Goal: Find specific page/section: Find specific page/section

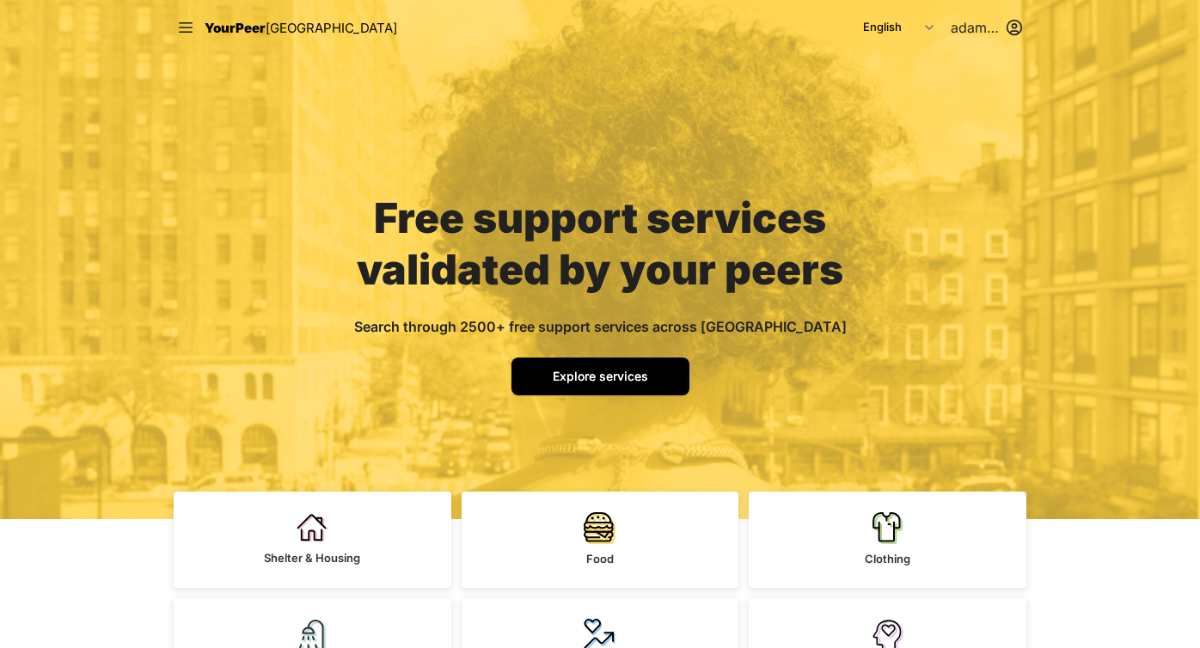
click at [601, 369] on span "Explore services" at bounding box center [600, 376] width 95 height 15
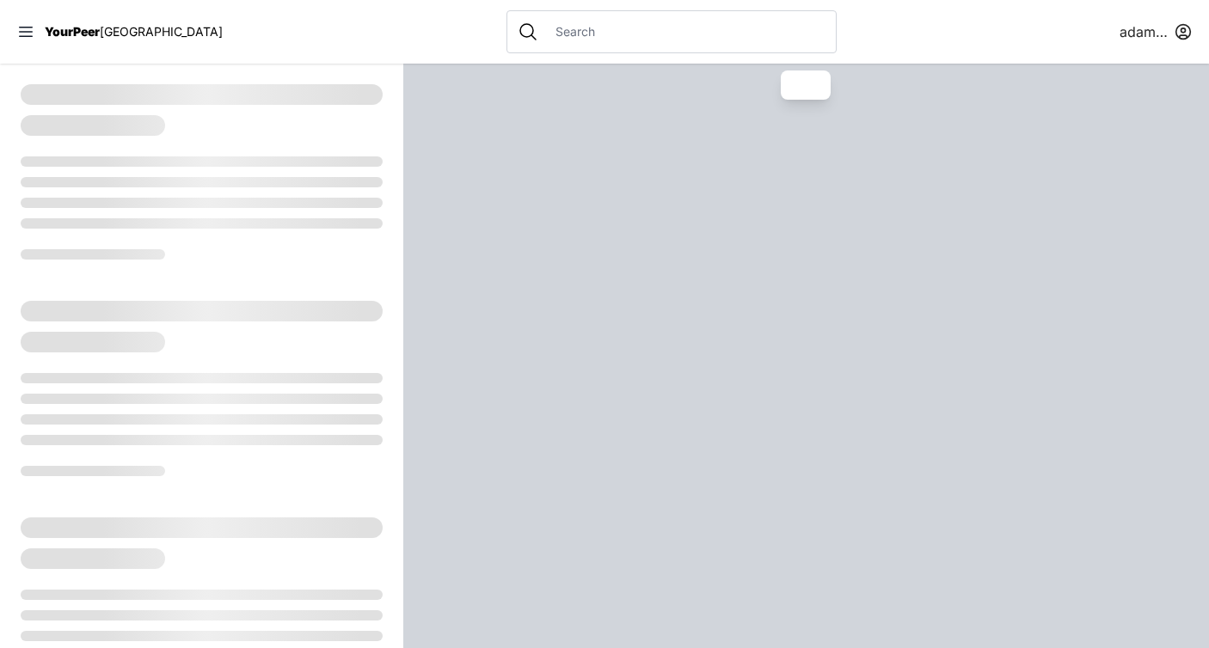
select select "recentlyUpdated"
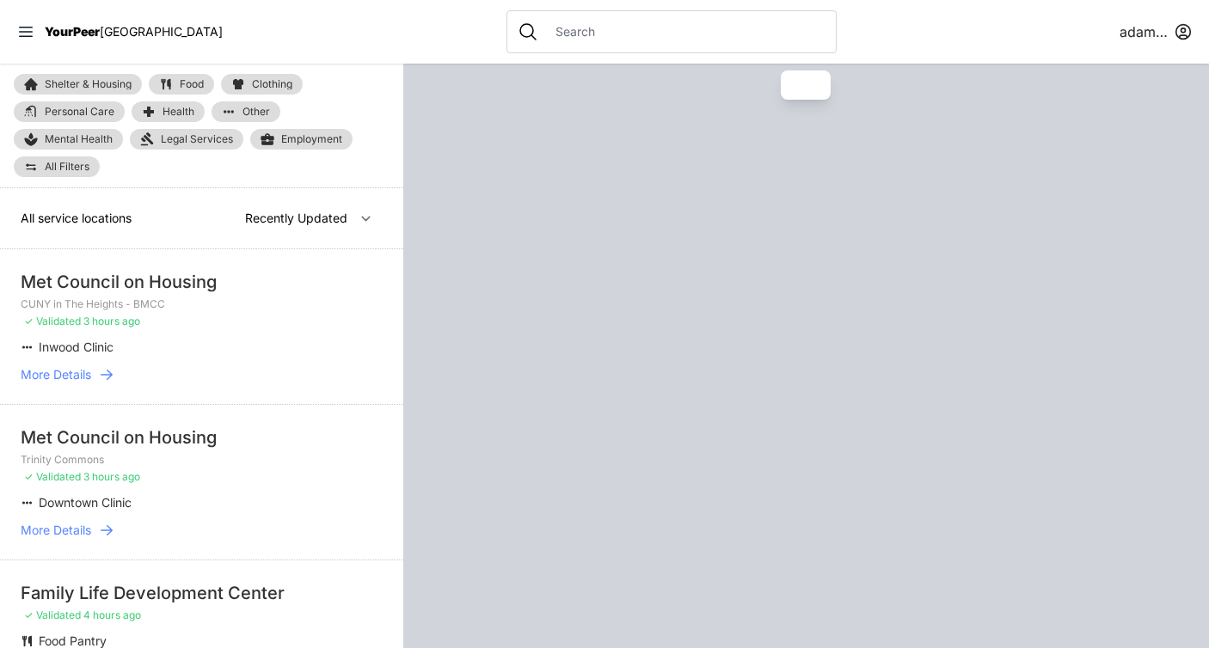
click at [577, 39] on input "text" at bounding box center [685, 31] width 280 height 17
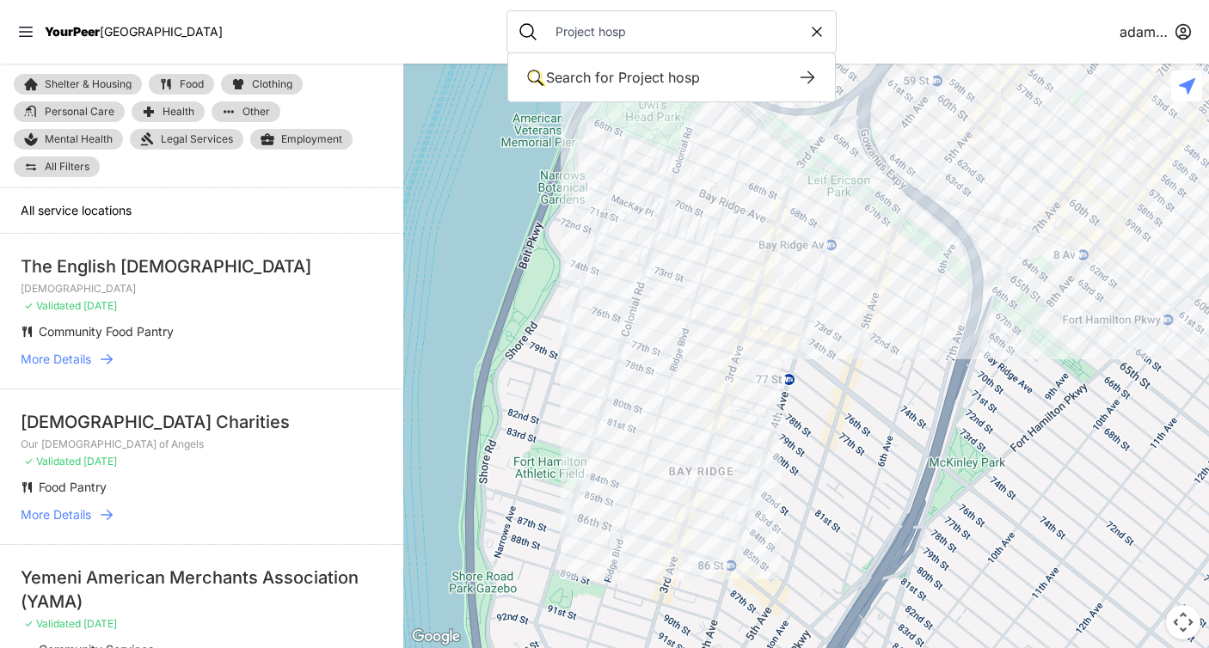
type input "Project hosp"
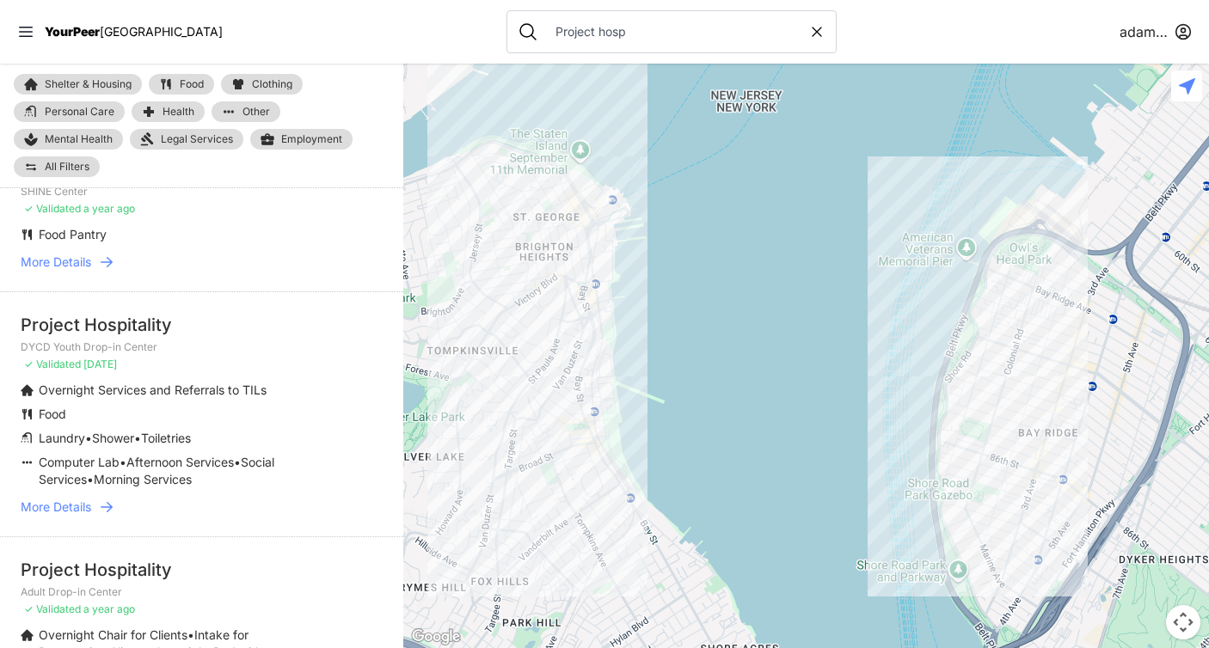
scroll to position [291, 0]
click at [110, 504] on icon at bounding box center [106, 504] width 17 height 17
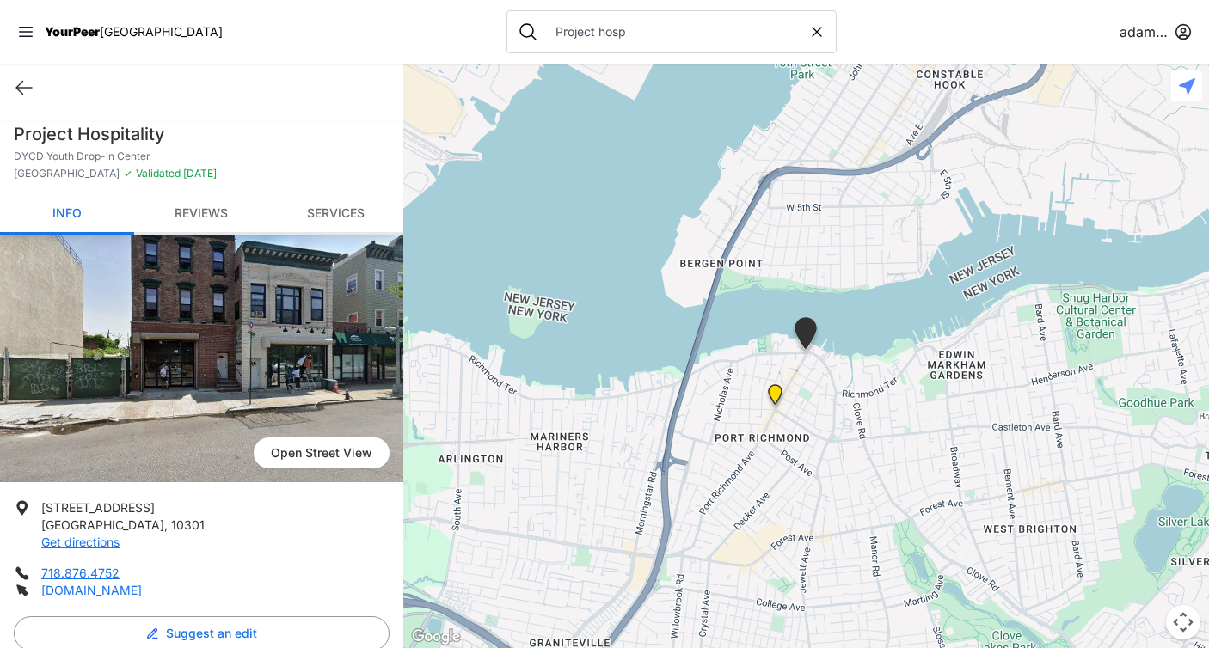
click at [193, 226] on link "Reviews" at bounding box center [201, 214] width 134 height 40
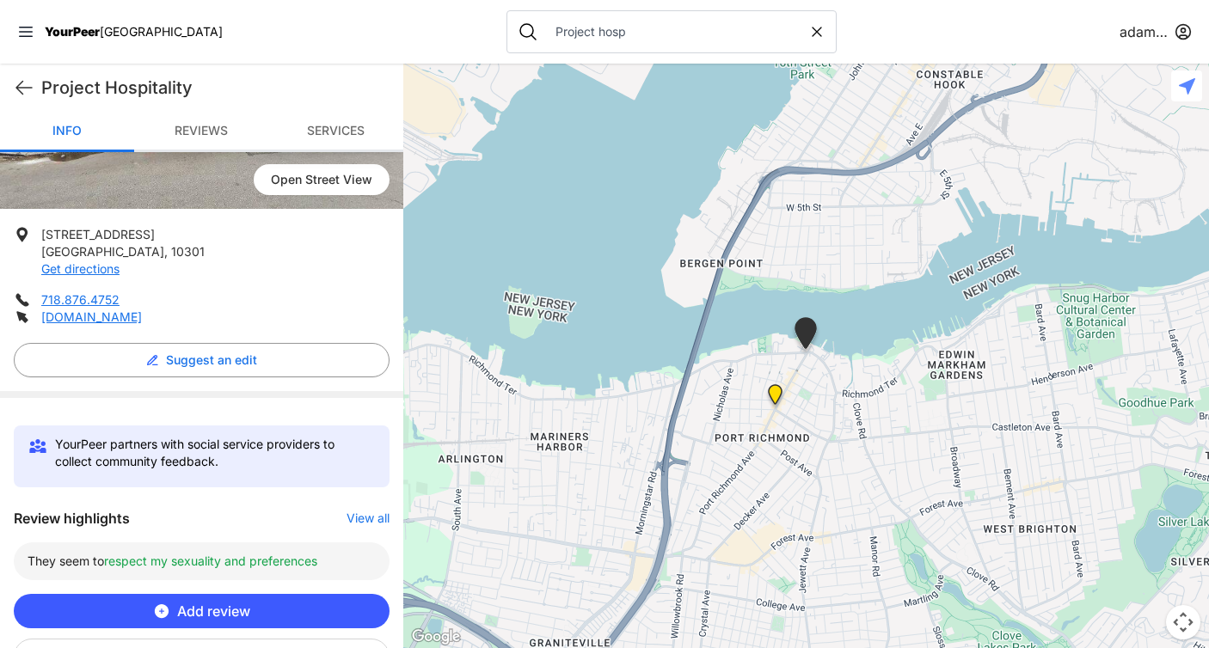
scroll to position [273, 0]
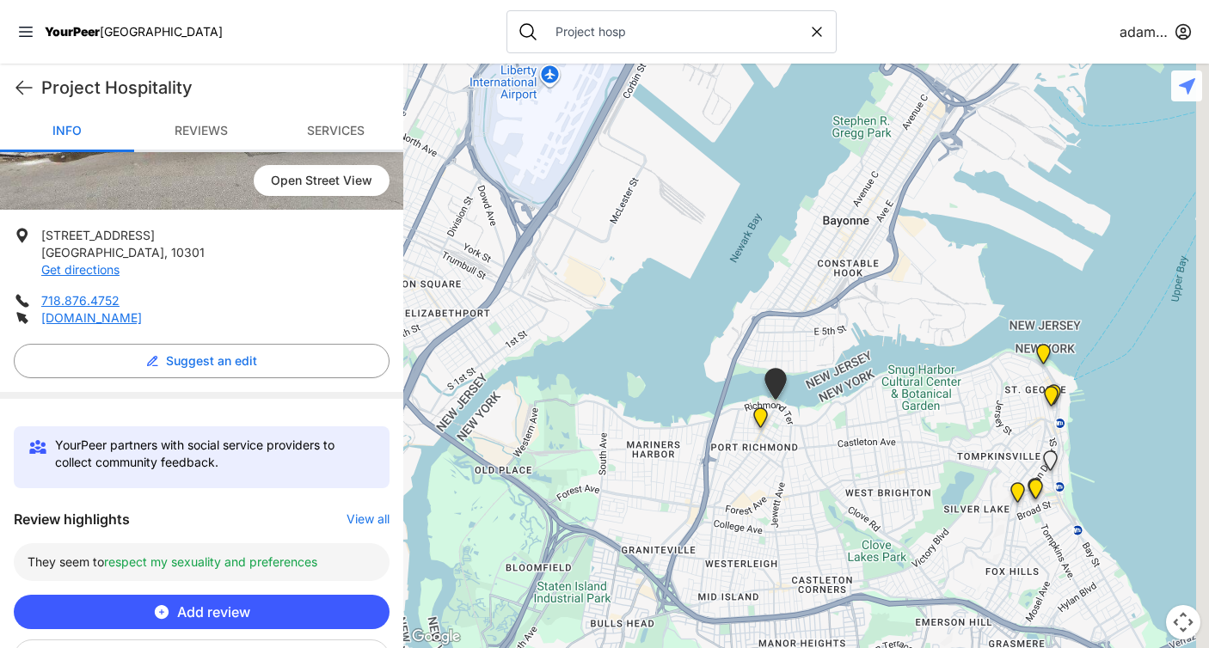
drag, startPoint x: 825, startPoint y: 389, endPoint x: 767, endPoint y: 433, distance: 73.1
click at [769, 432] on div at bounding box center [806, 356] width 806 height 585
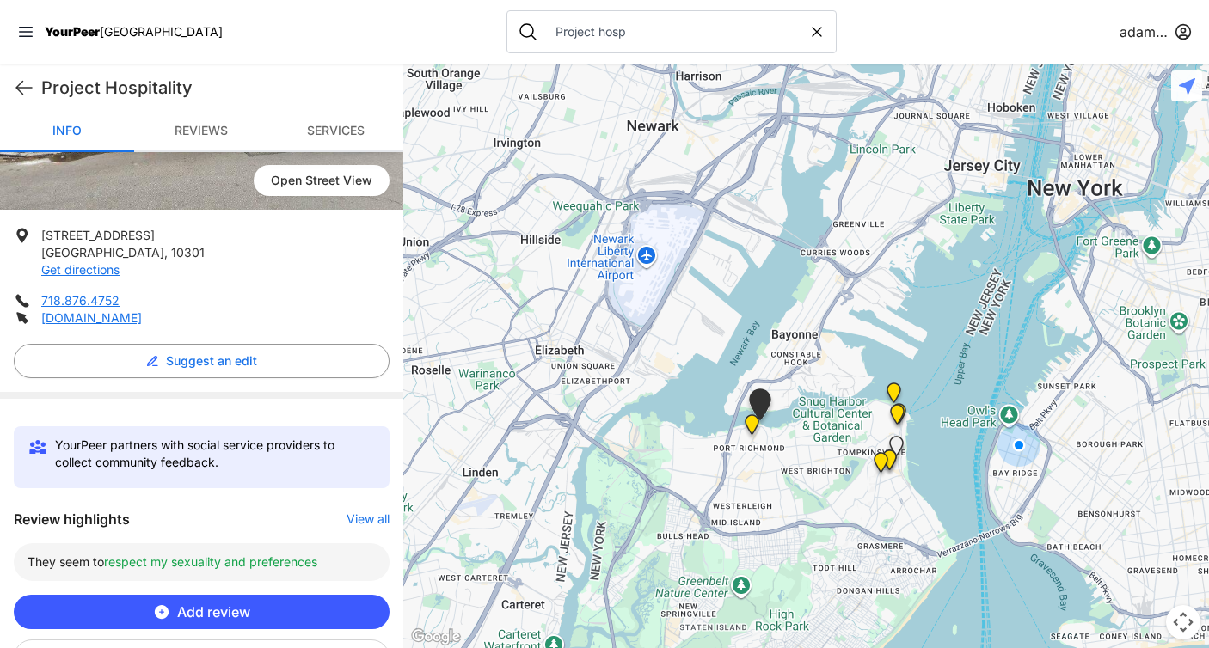
click at [907, 32] on nav "YourPeer NYC Project hosp [PERSON_NAME]" at bounding box center [604, 32] width 1209 height 64
